Goal: Task Accomplishment & Management: Complete application form

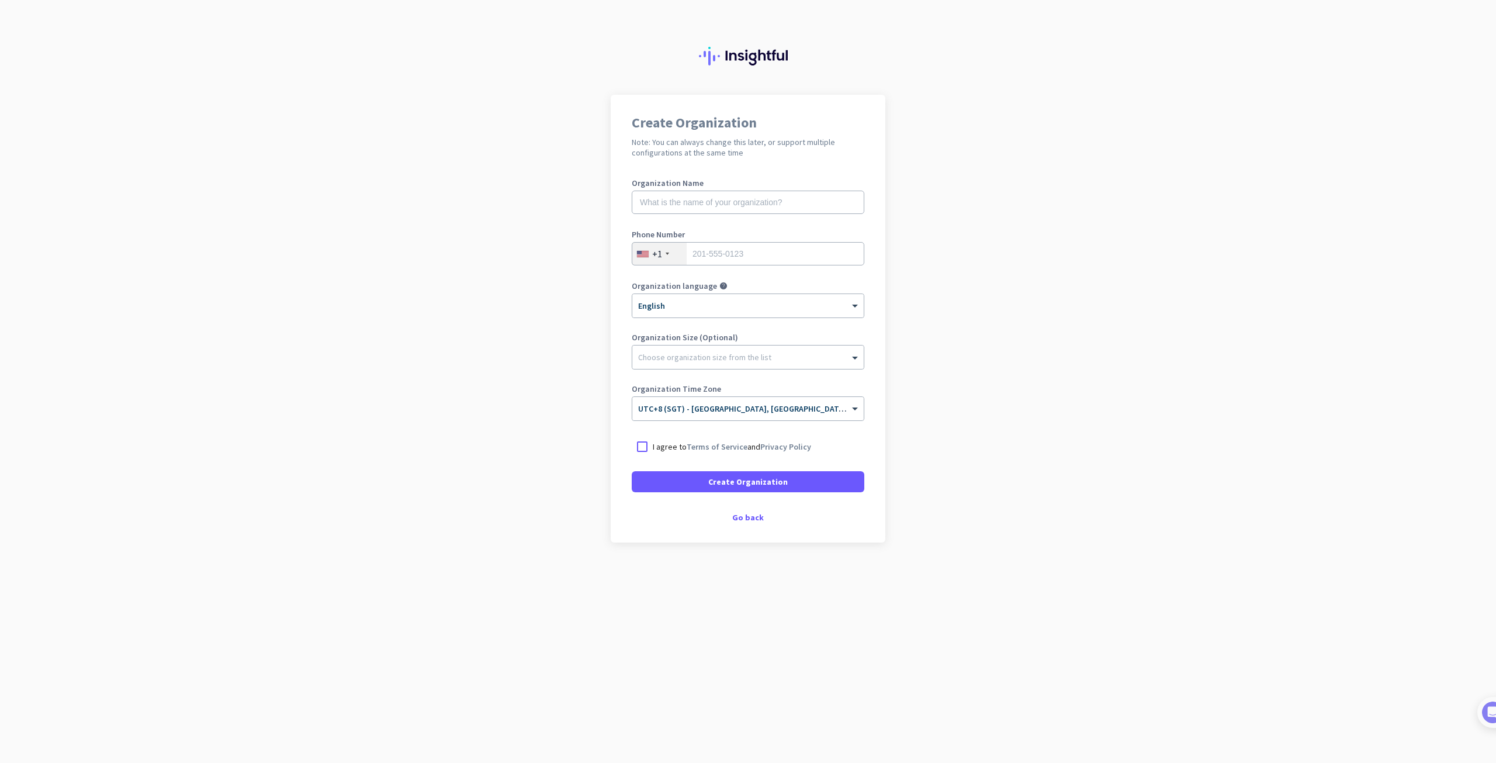
click at [745, 524] on div "Create Organization Note: You can always change this later, or support multiple…" at bounding box center [748, 319] width 275 height 448
click at [745, 517] on div "Go back" at bounding box center [748, 517] width 233 height 8
